Goal: Check status: Check status

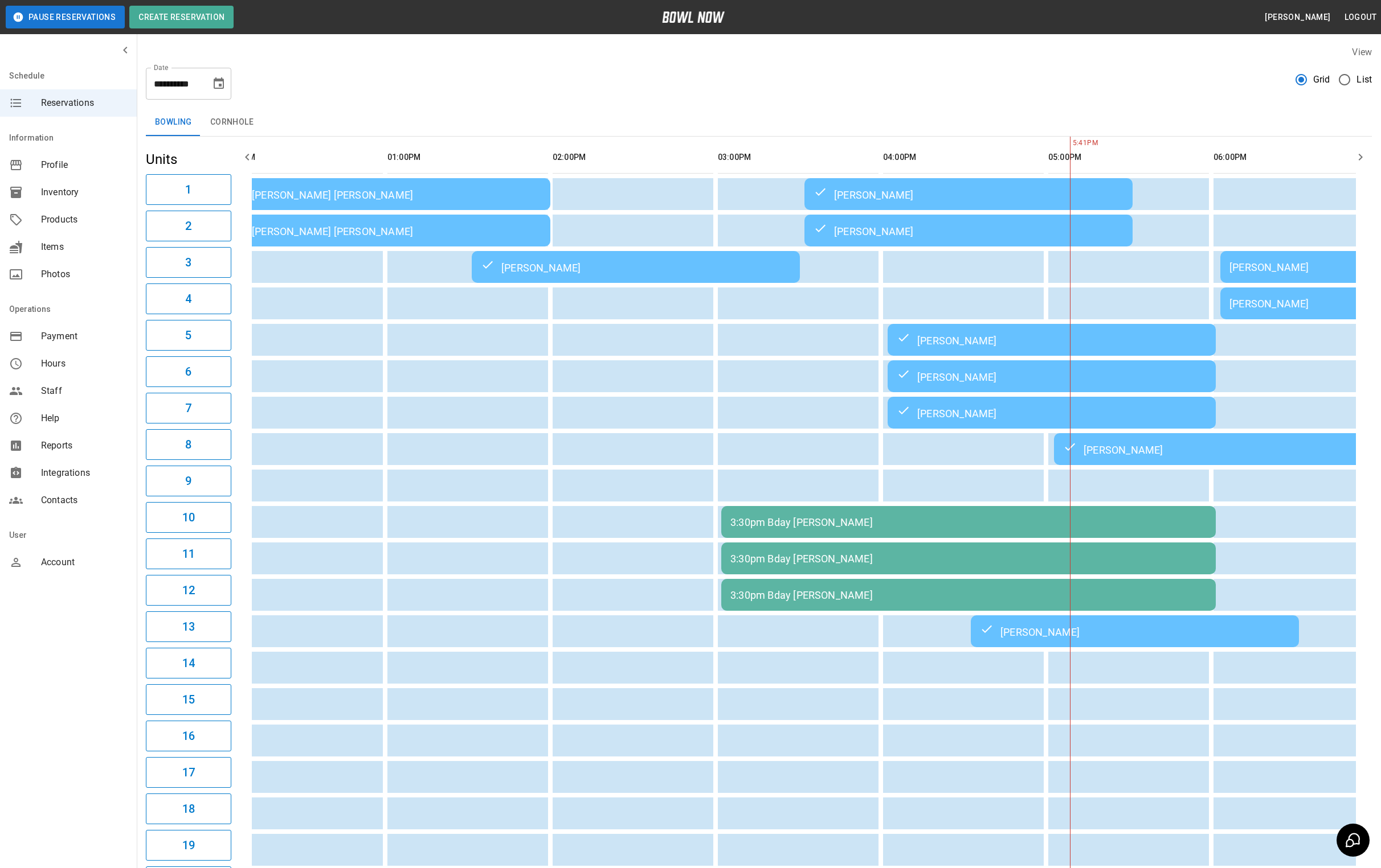
click at [604, 271] on div "[PERSON_NAME]" at bounding box center [635, 267] width 310 height 14
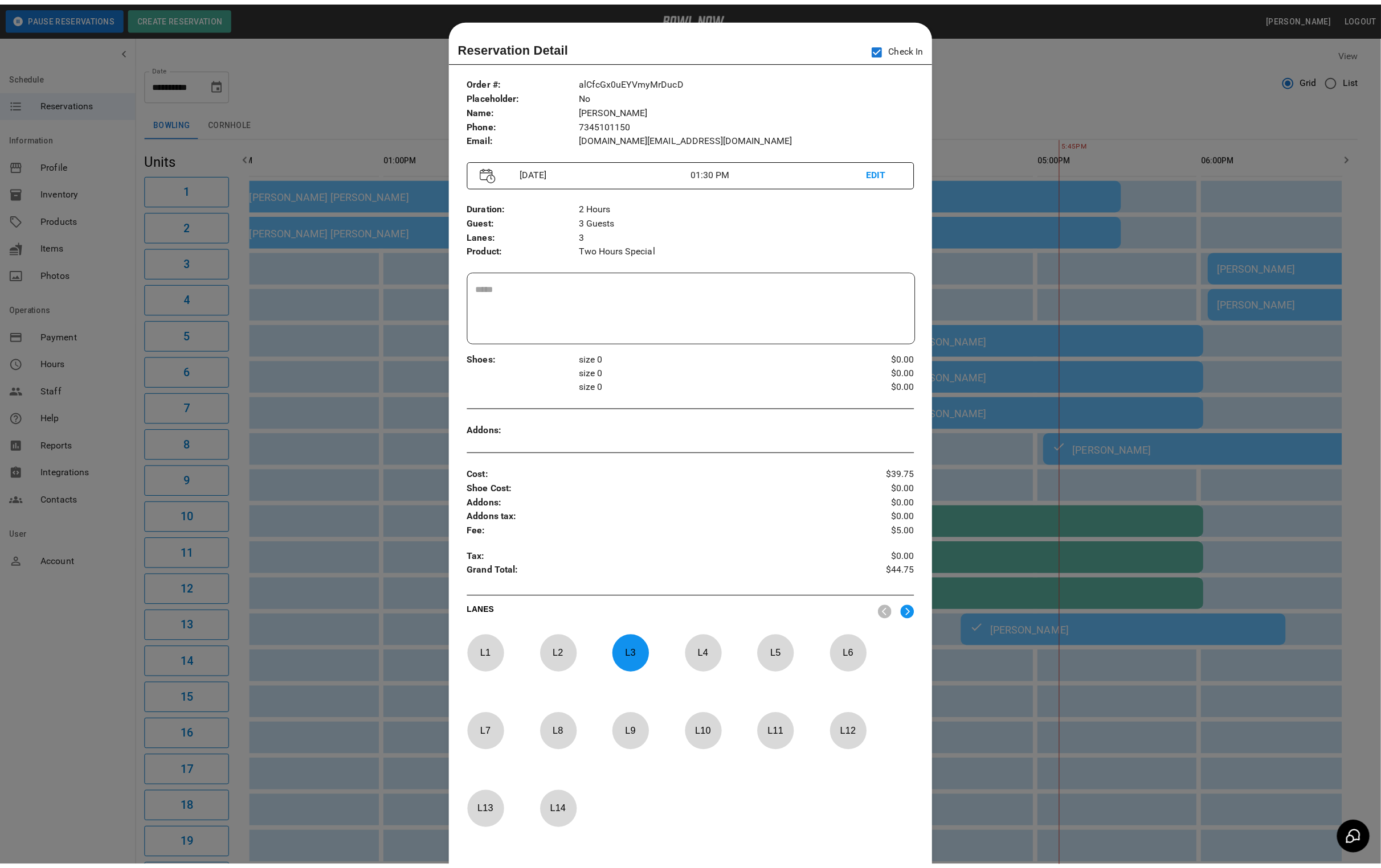
scroll to position [18, 0]
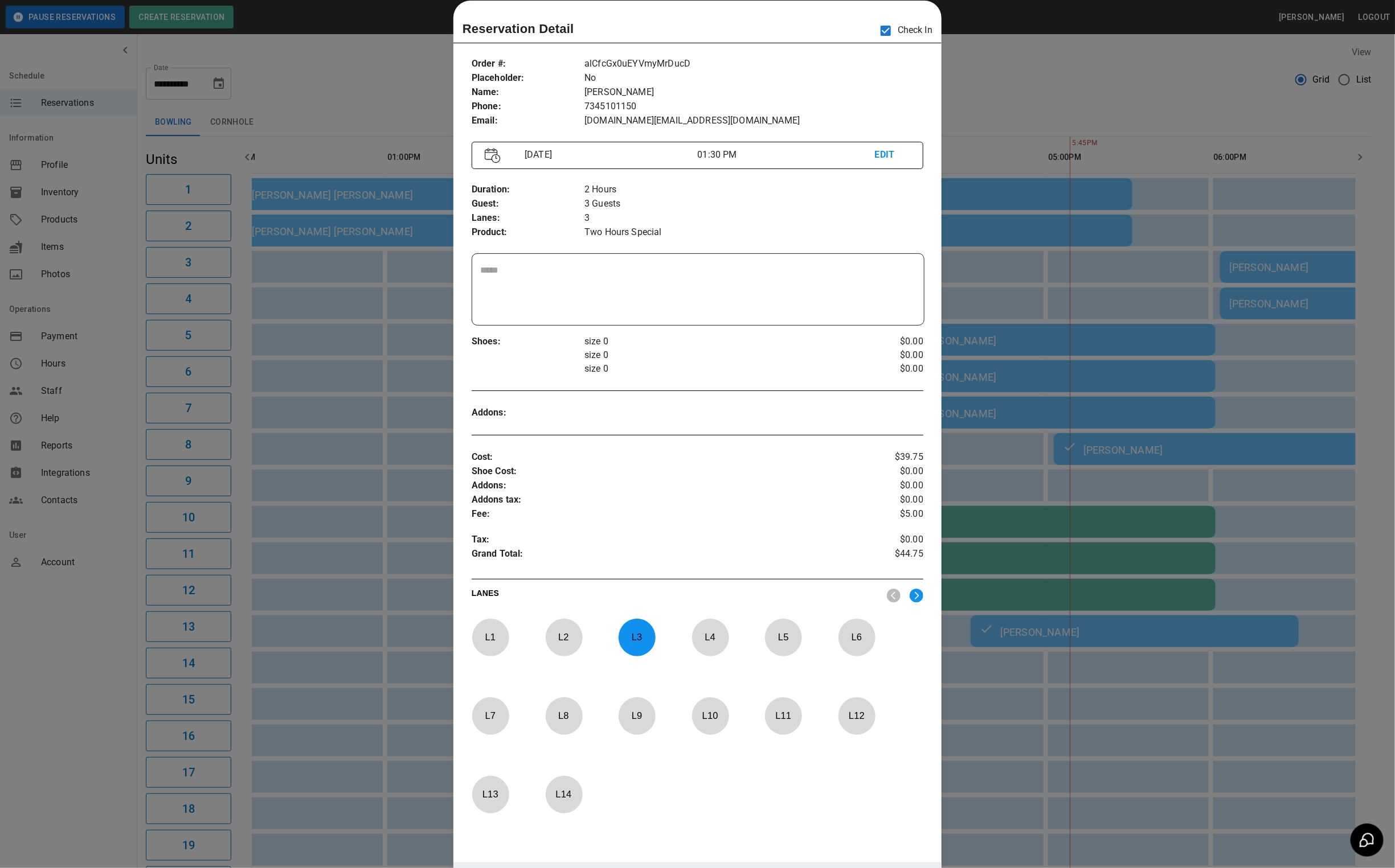
click at [349, 67] on div at bounding box center [697, 434] width 1395 height 868
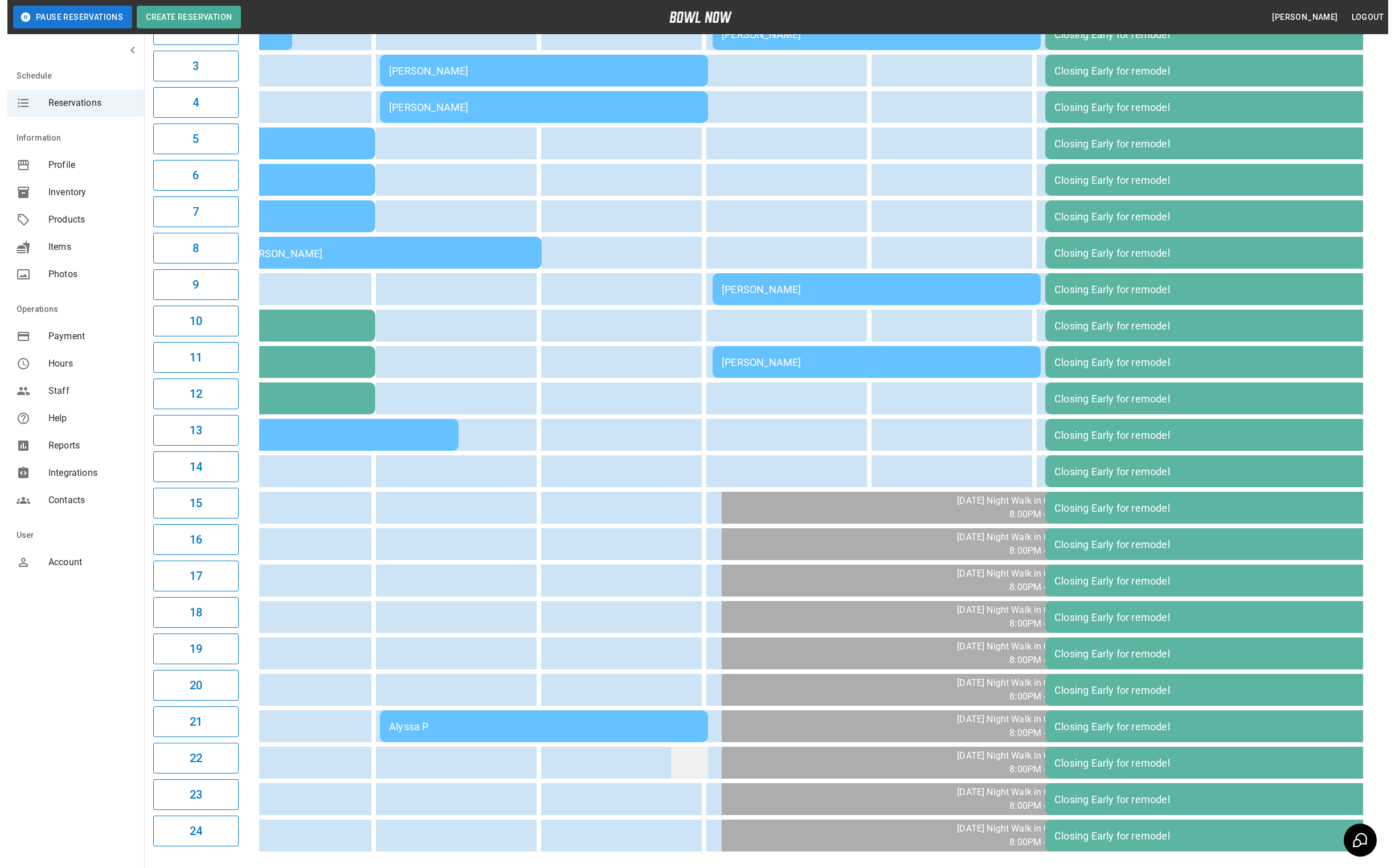
scroll to position [262, 0]
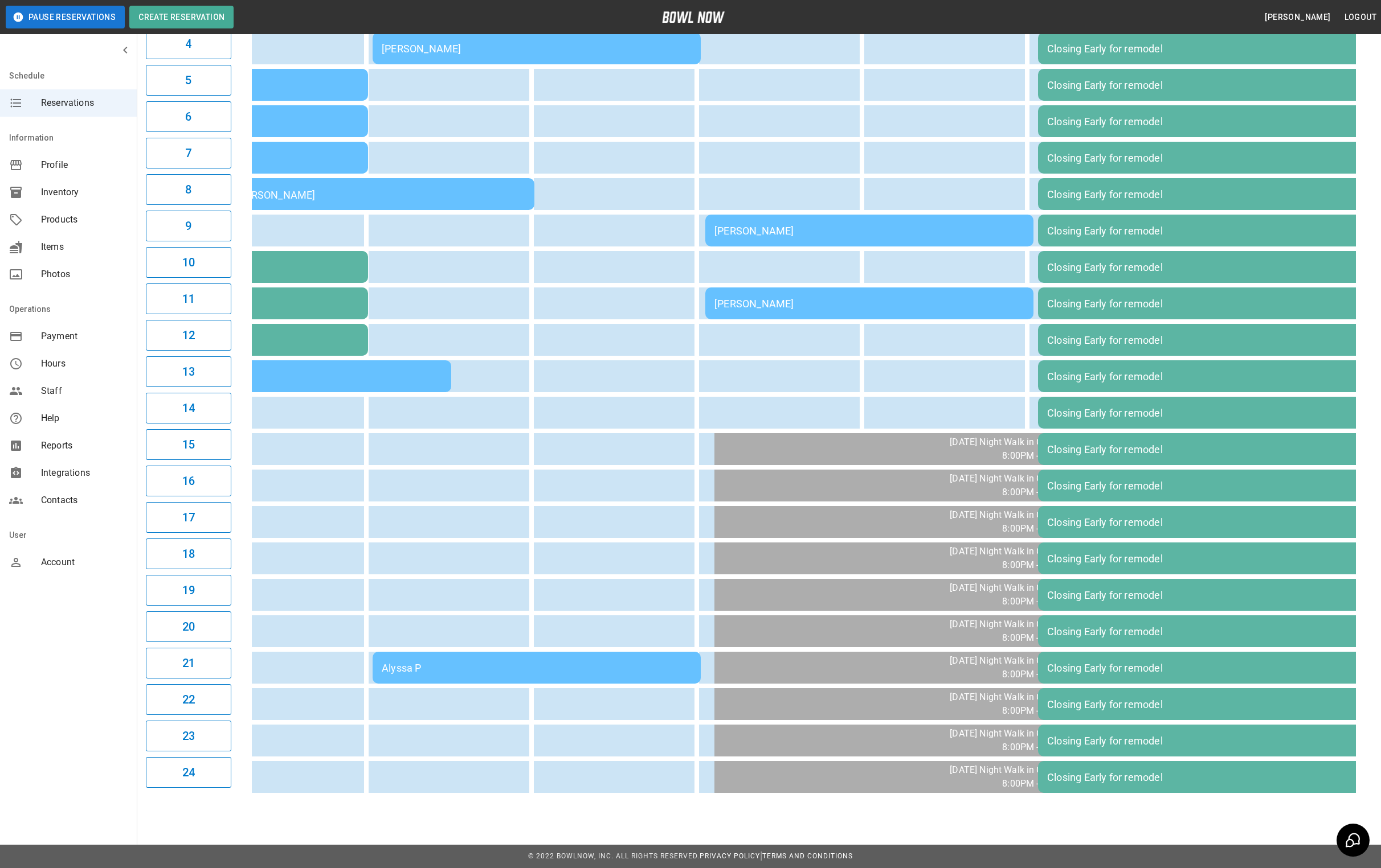
click at [553, 662] on div "Alyssa P" at bounding box center [537, 668] width 310 height 12
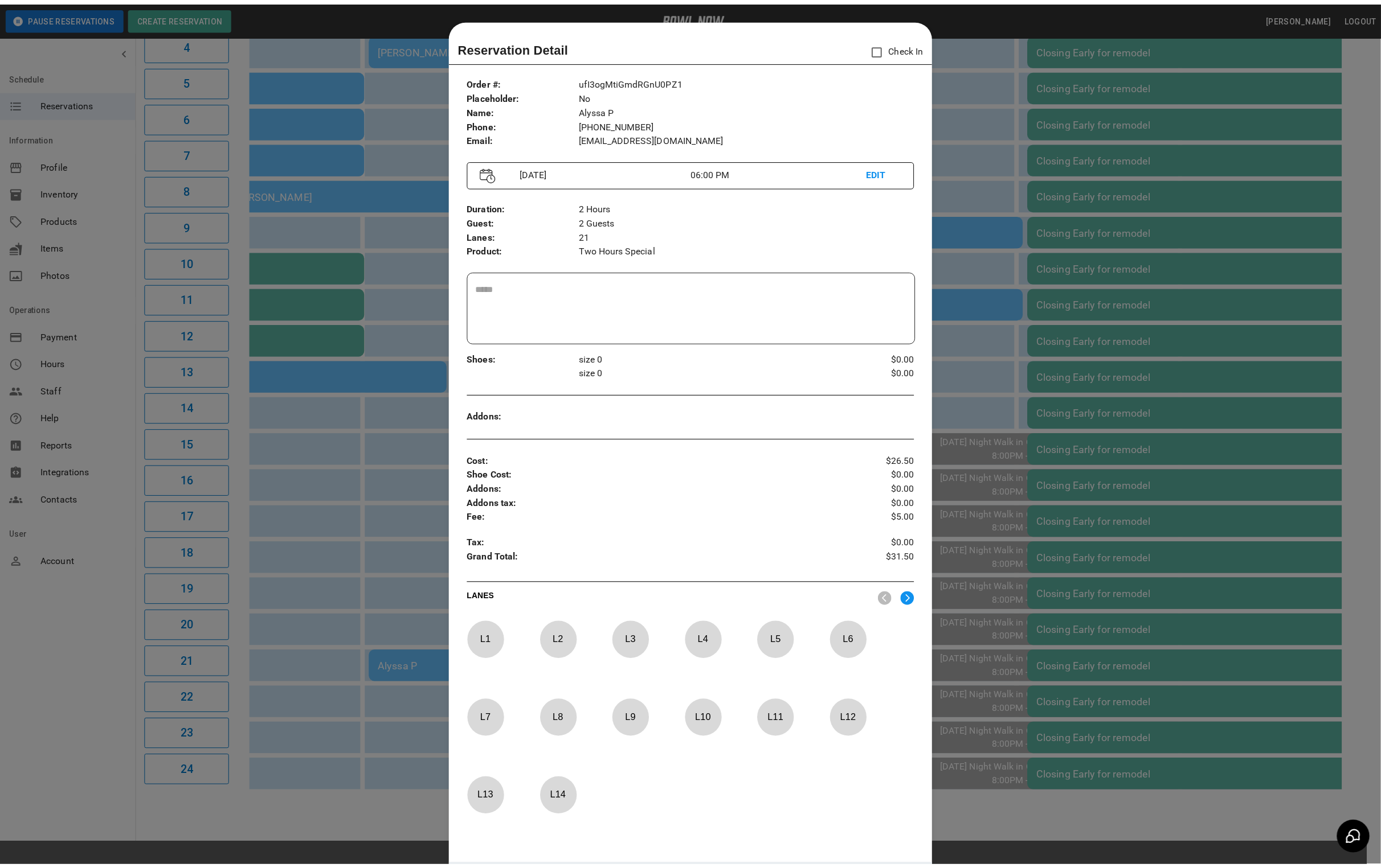
scroll to position [18, 0]
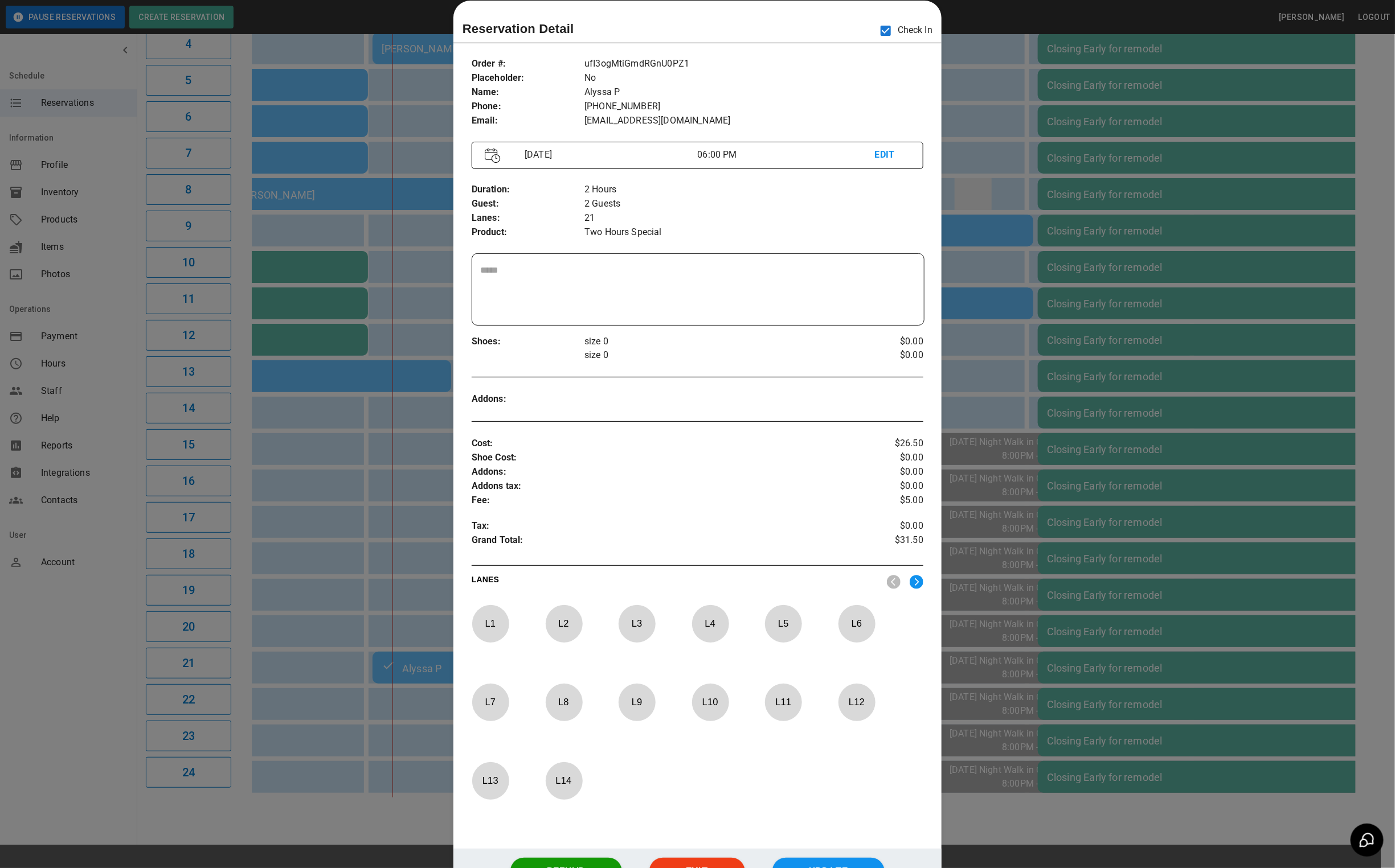
drag, startPoint x: 985, startPoint y: 139, endPoint x: 965, endPoint y: 198, distance: 62.3
click at [985, 139] on div at bounding box center [697, 434] width 1395 height 868
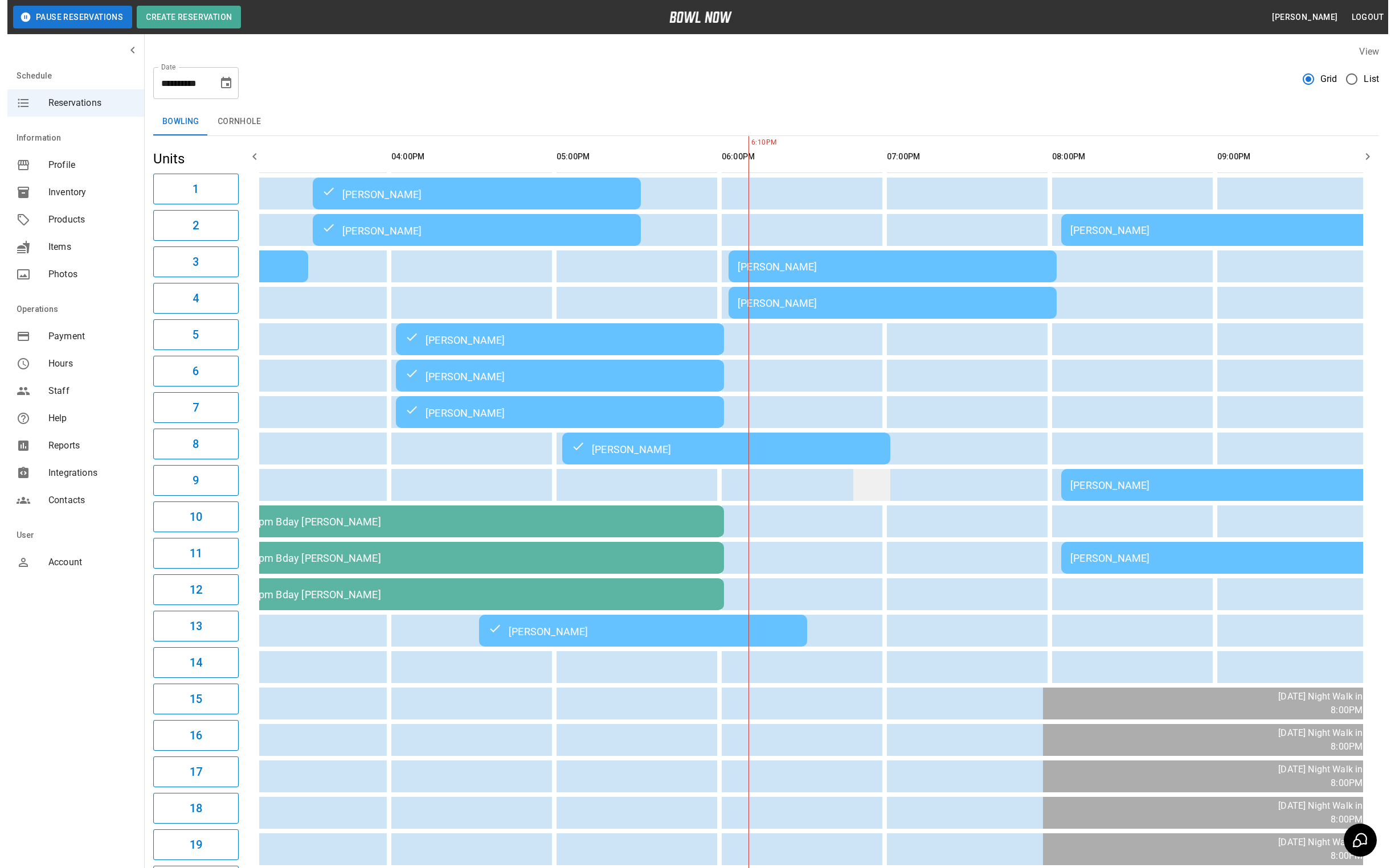
scroll to position [0, 0]
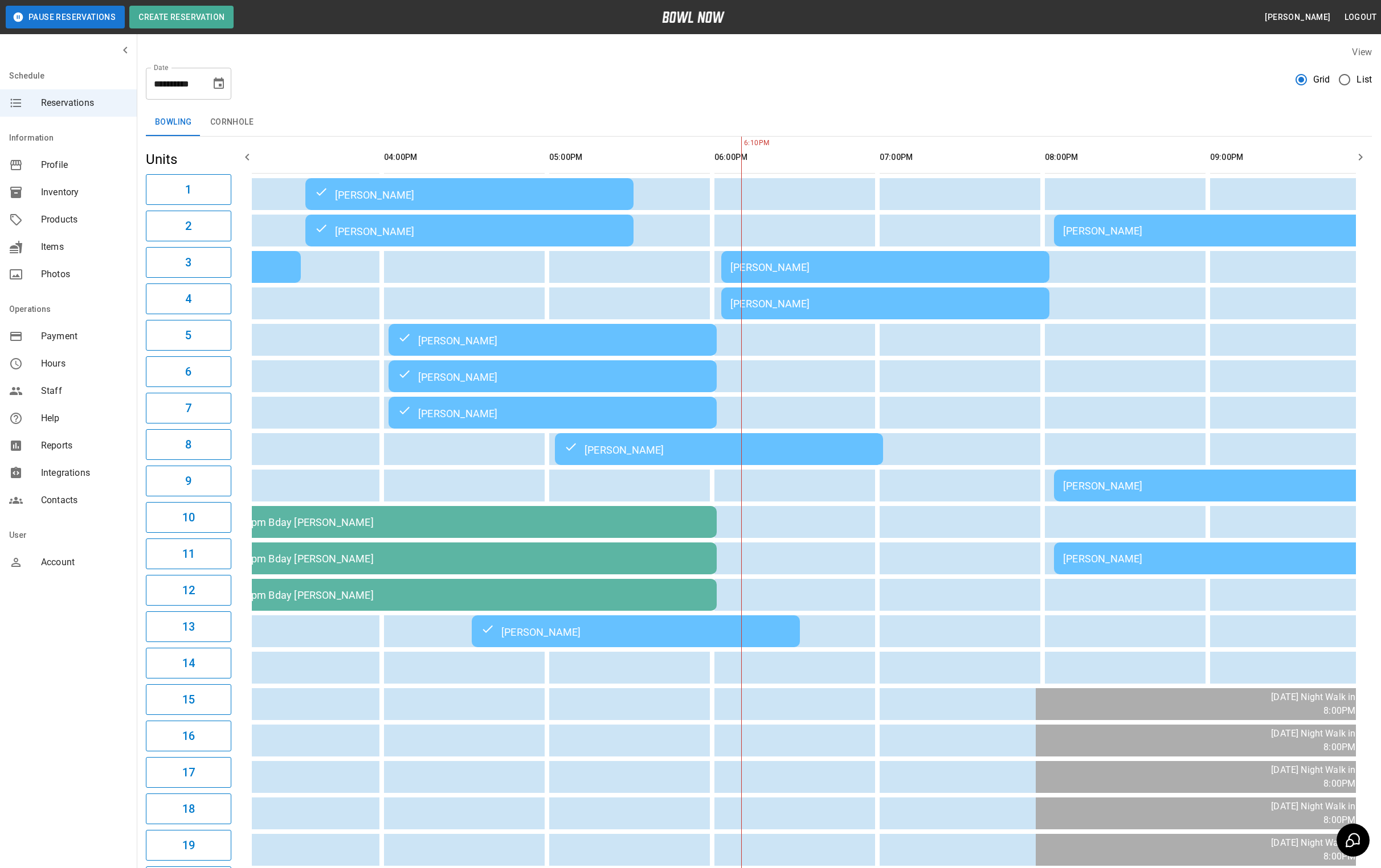
click at [858, 279] on td "[PERSON_NAME]" at bounding box center [885, 267] width 328 height 32
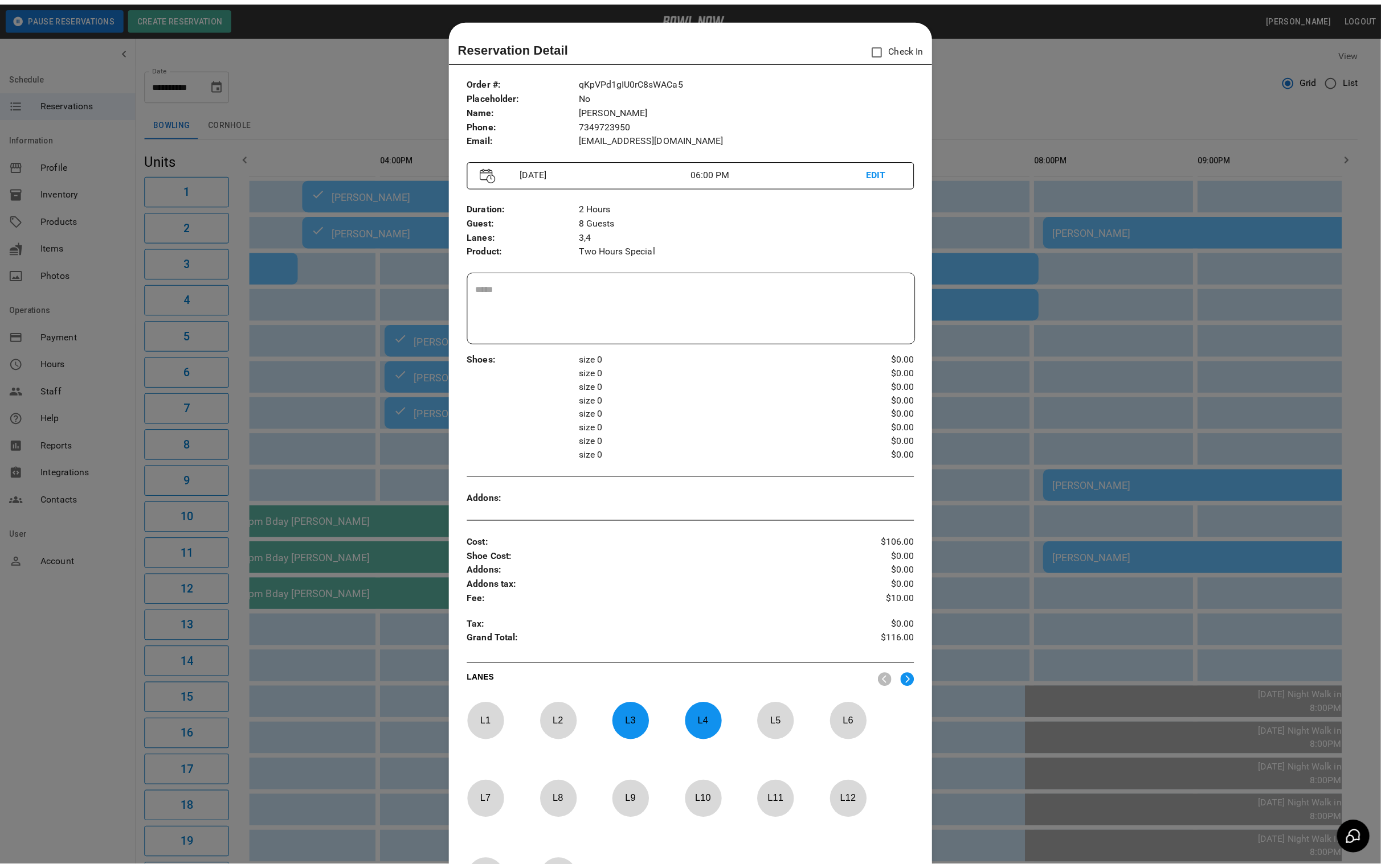
scroll to position [18, 0]
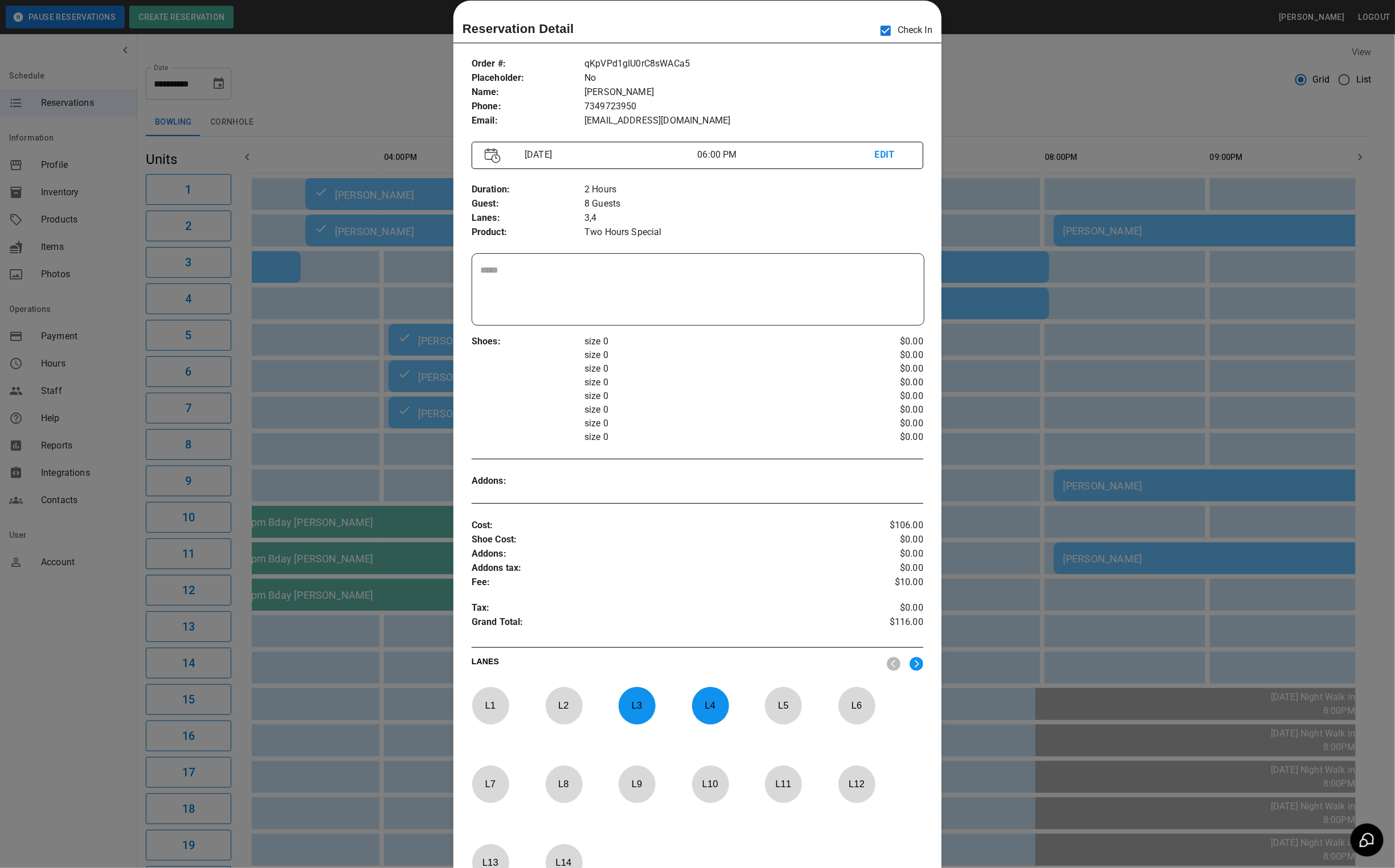
click at [1074, 74] on div at bounding box center [697, 434] width 1395 height 868
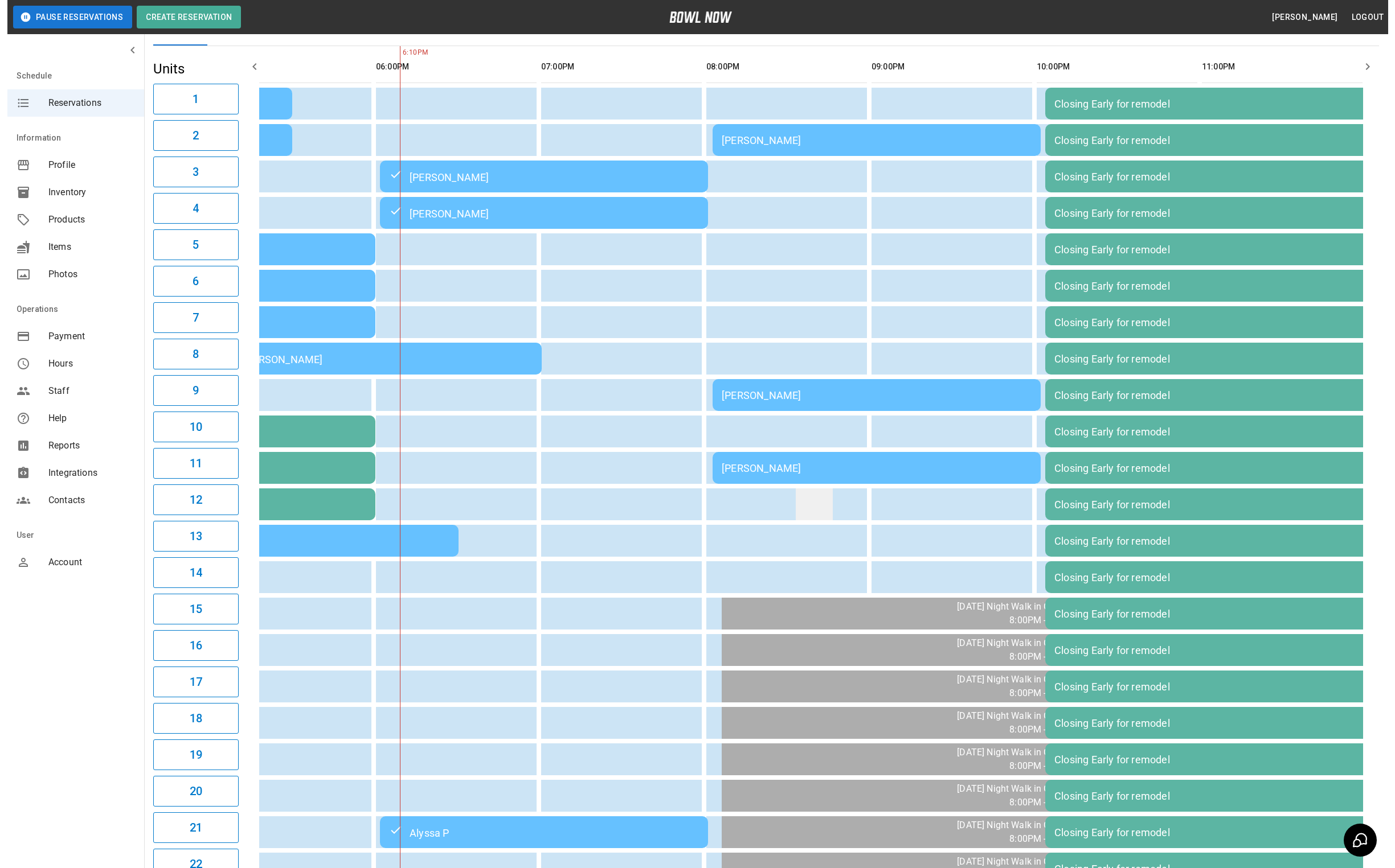
scroll to position [91, 0]
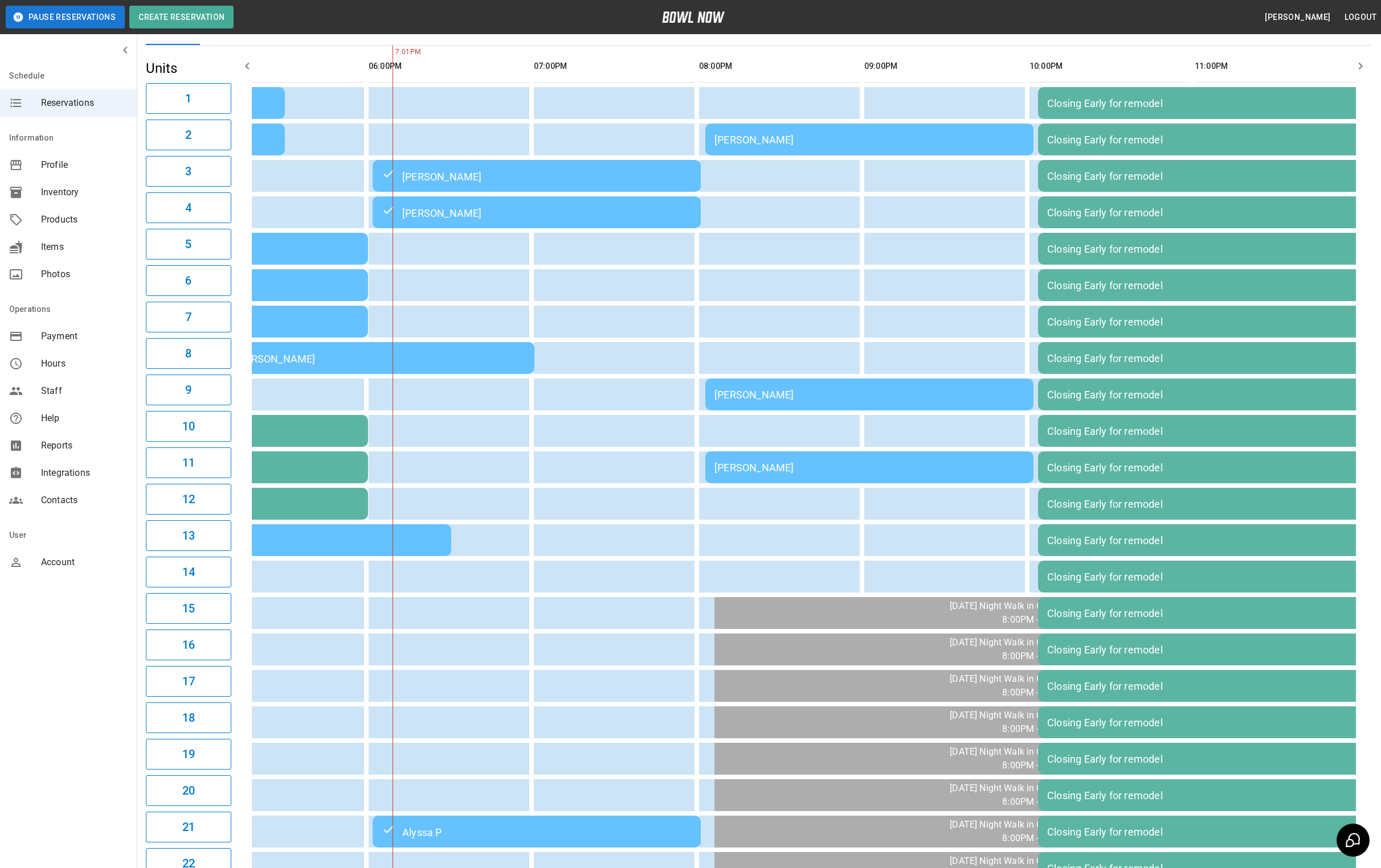
click at [818, 395] on div "[PERSON_NAME]" at bounding box center [869, 394] width 310 height 12
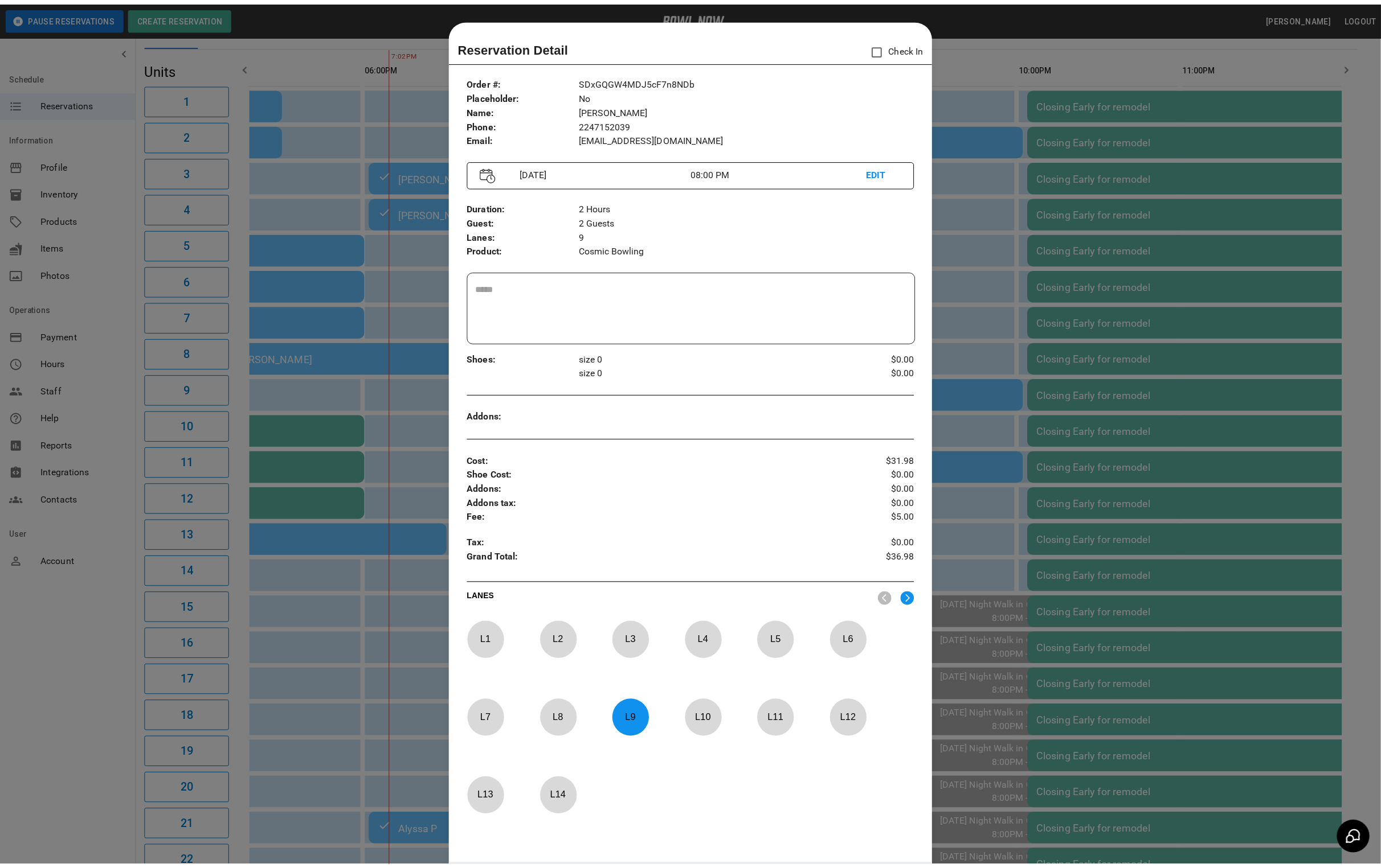
scroll to position [18, 0]
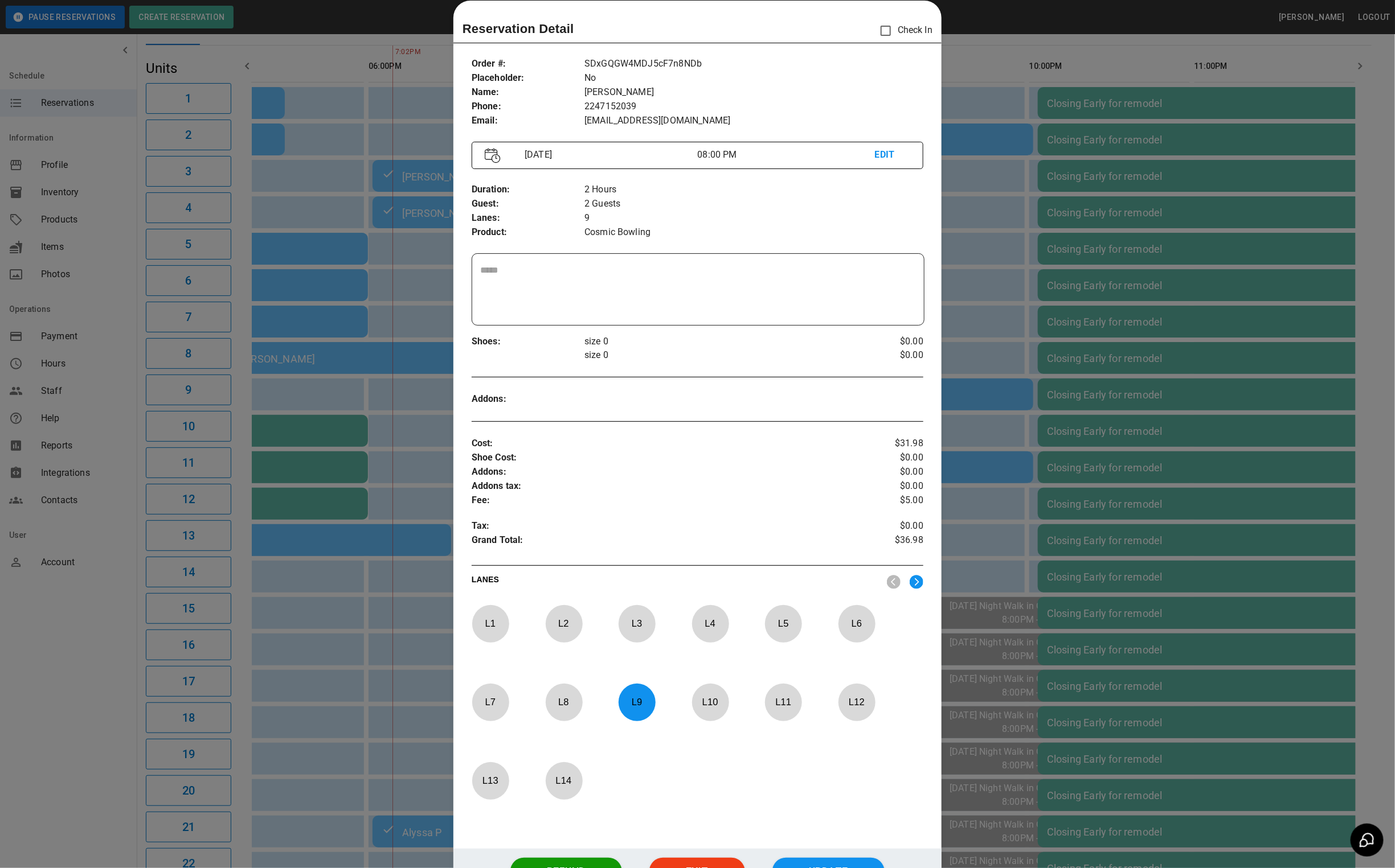
click at [1005, 416] on div at bounding box center [697, 434] width 1395 height 868
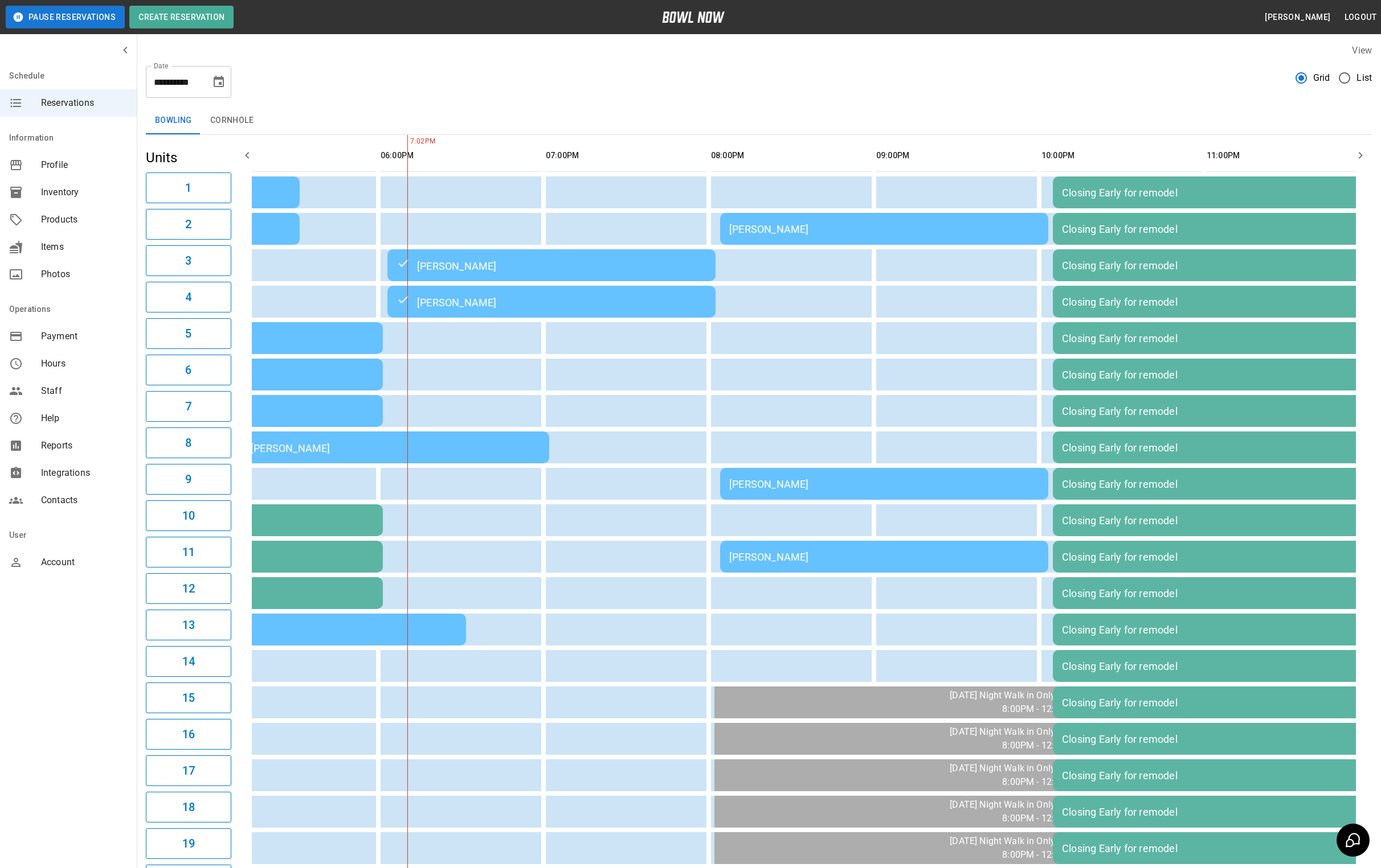
scroll to position [0, 0]
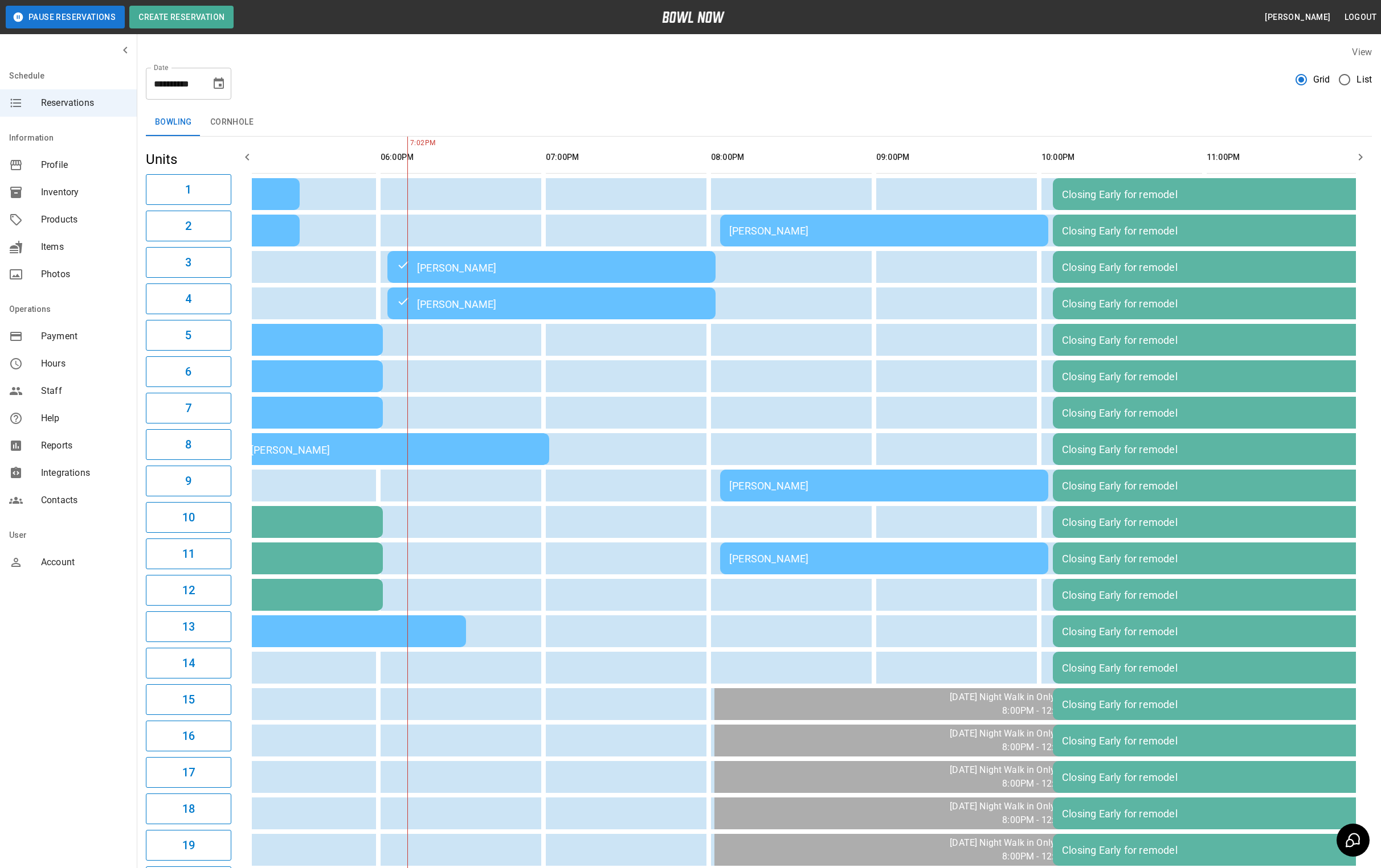
click at [220, 89] on icon "Choose date, selected date is Aug 23, 2025" at bounding box center [219, 84] width 14 height 14
click at [236, 257] on button "30" at bounding box center [243, 252] width 21 height 21
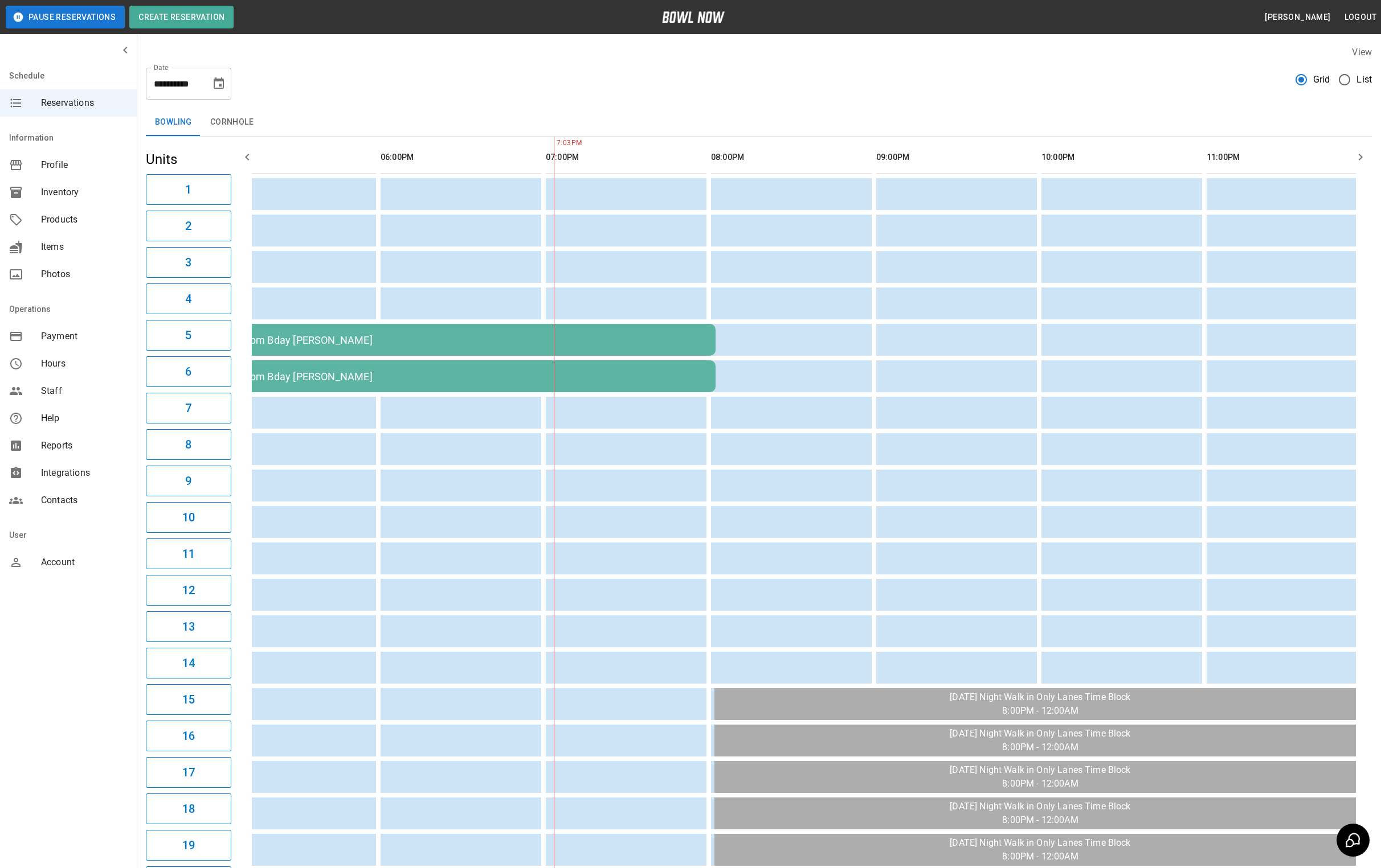
scroll to position [0, 882]
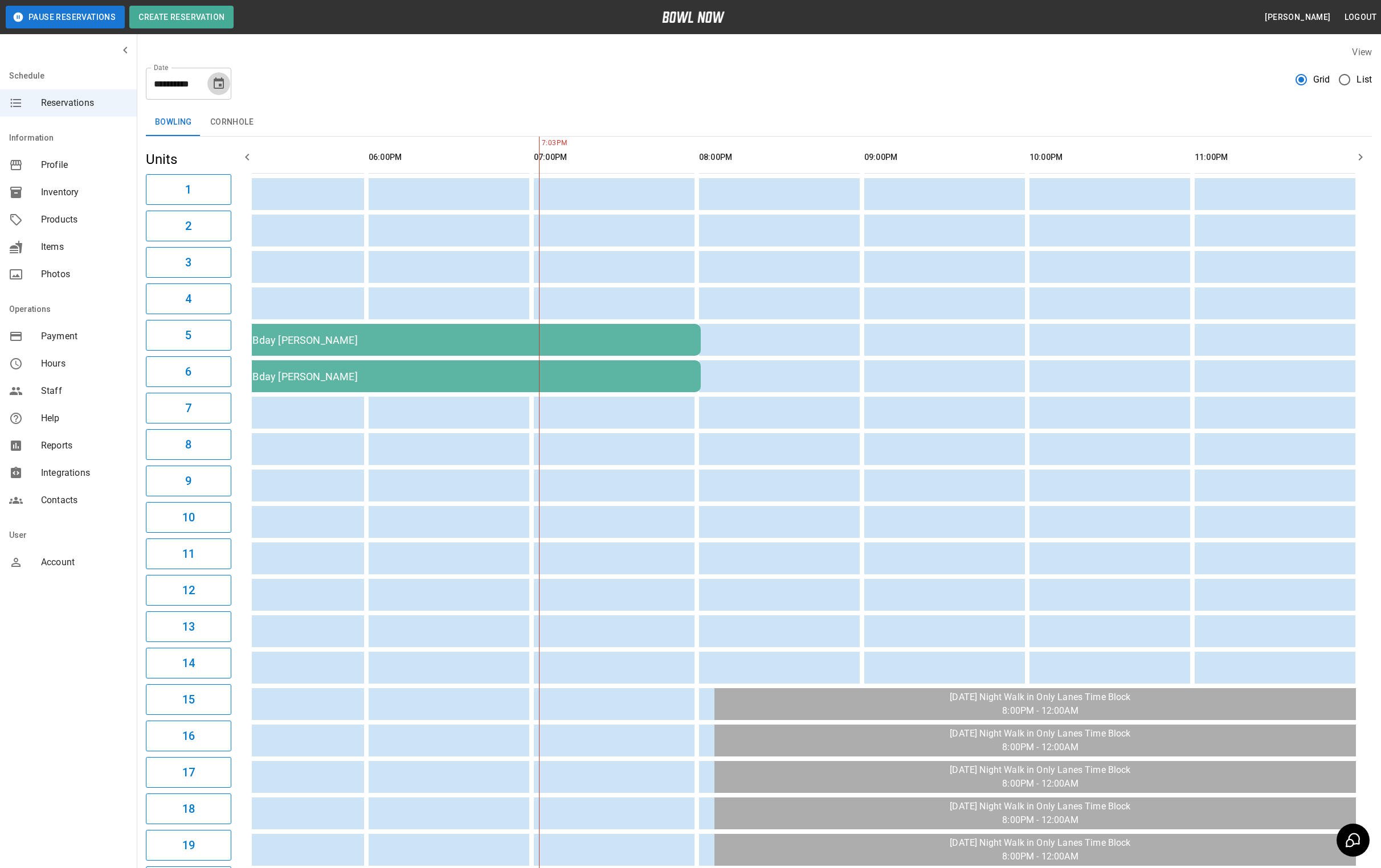
click at [219, 77] on icon "Choose date, selected date is Aug 30, 2025" at bounding box center [219, 84] width 14 height 14
drag, startPoint x: 244, startPoint y: 226, endPoint x: 1213, endPoint y: 2, distance: 994.6
click at [244, 226] on button "23" at bounding box center [243, 230] width 21 height 21
type input "**********"
